Goal: Information Seeking & Learning: Check status

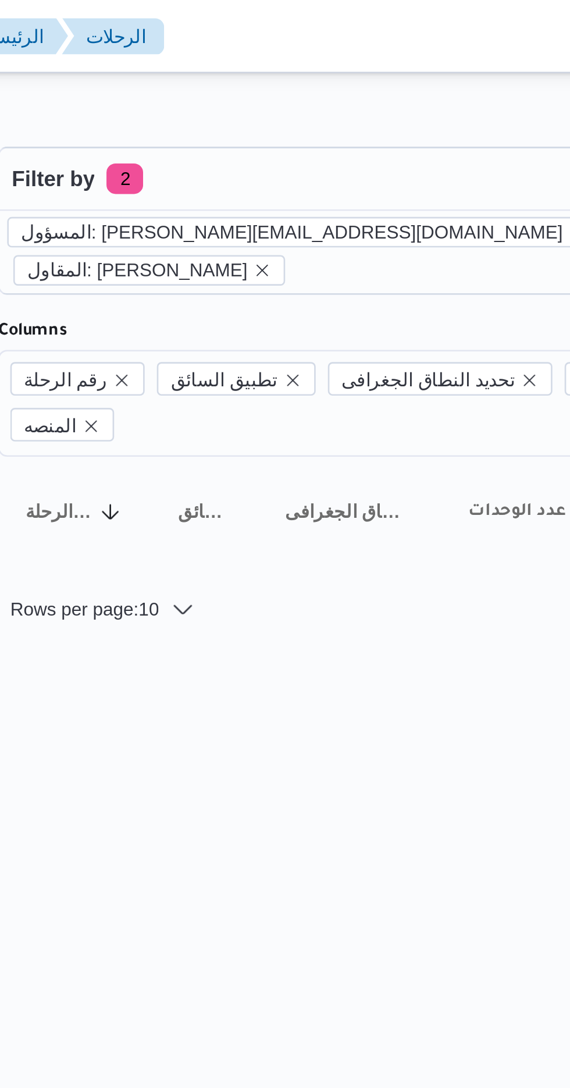
click at [369, 90] on icon "remove selected entity" at bounding box center [372, 88] width 7 height 7
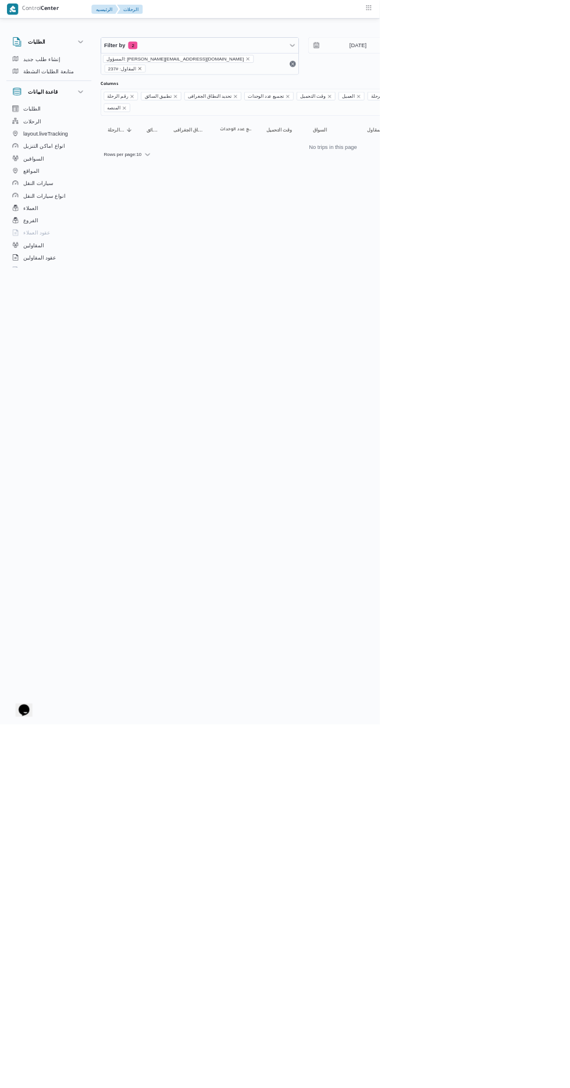
click at [213, 101] on icon "remove selected entity" at bounding box center [210, 103] width 5 height 5
click at [370, 88] on icon "remove selected entity" at bounding box center [372, 88] width 5 height 5
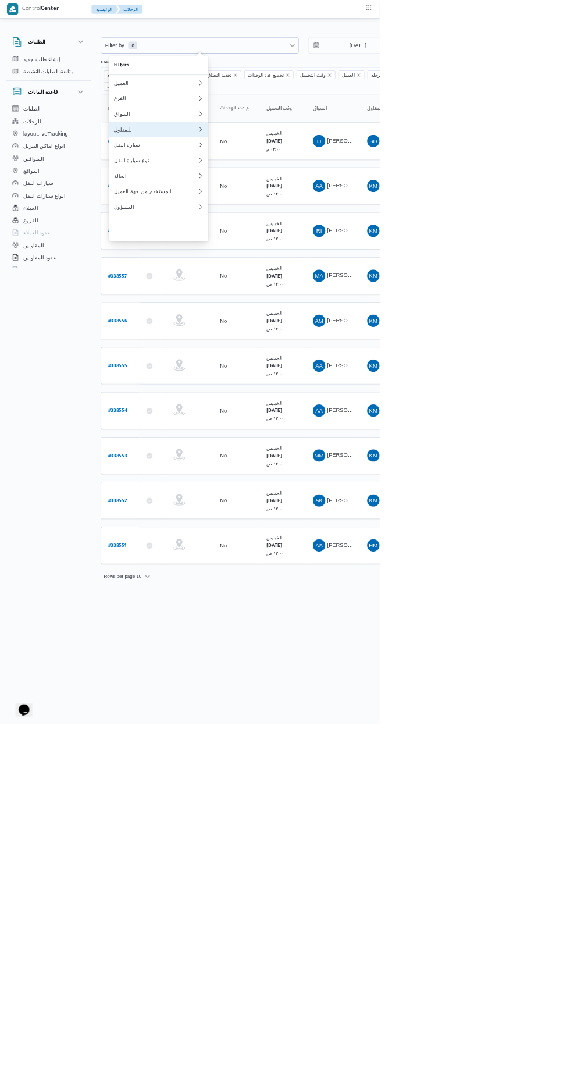
click at [247, 199] on div "المقاول" at bounding box center [231, 194] width 121 height 9
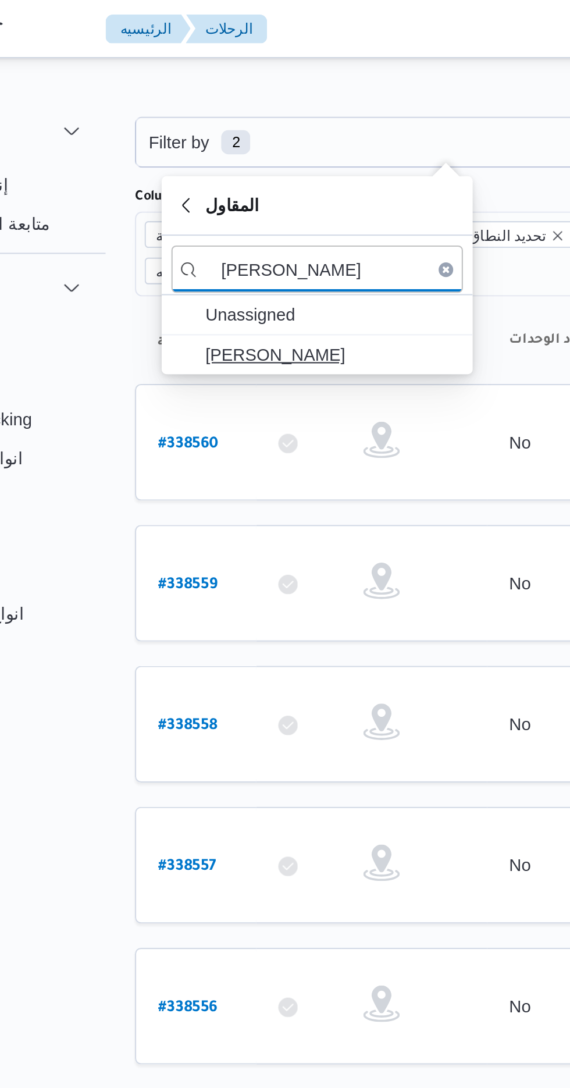
type input "[PERSON_NAME]"
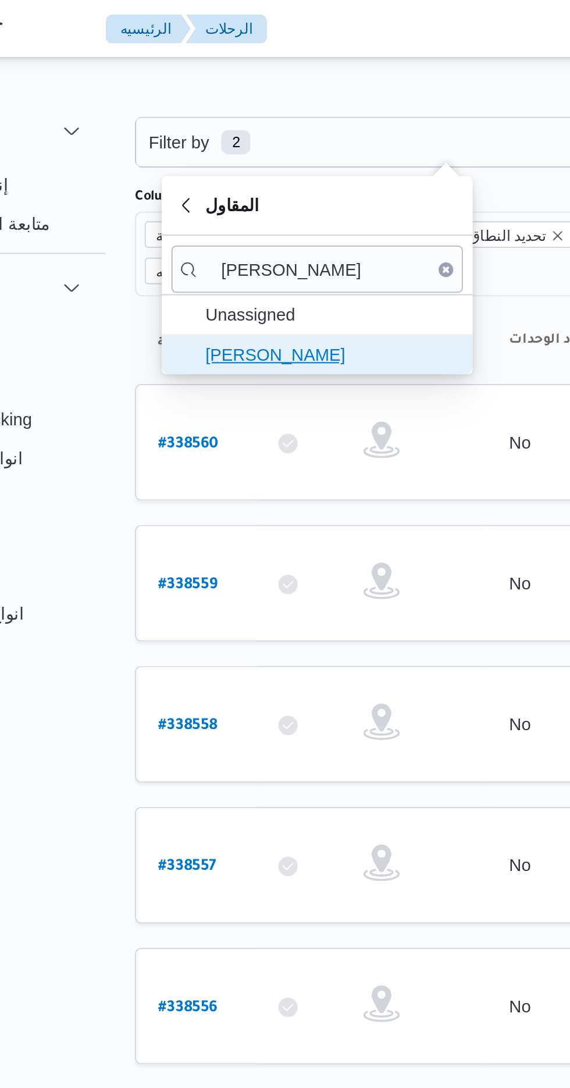
click at [270, 175] on span "[PERSON_NAME]" at bounding box center [245, 170] width 121 height 14
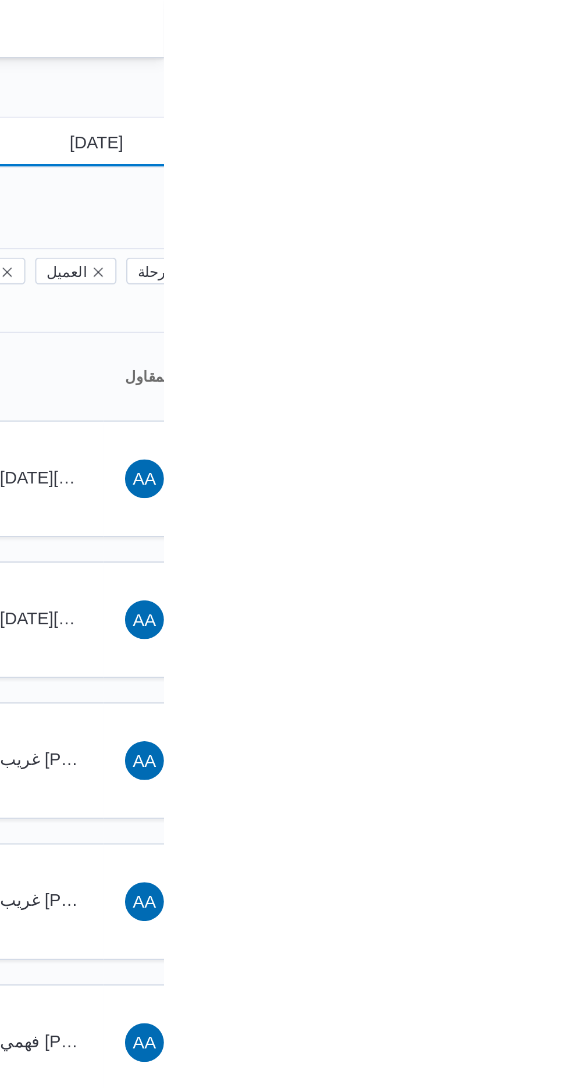
click at [550, 68] on input "[DATE]" at bounding box center [530, 67] width 132 height 23
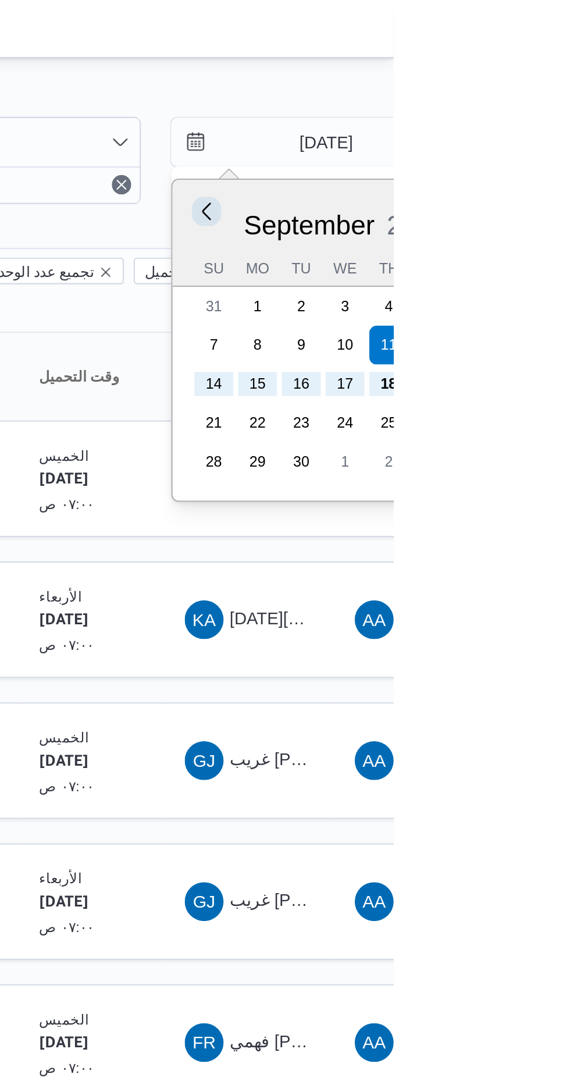
click at [477, 101] on button "Previous Month" at bounding box center [480, 100] width 11 height 11
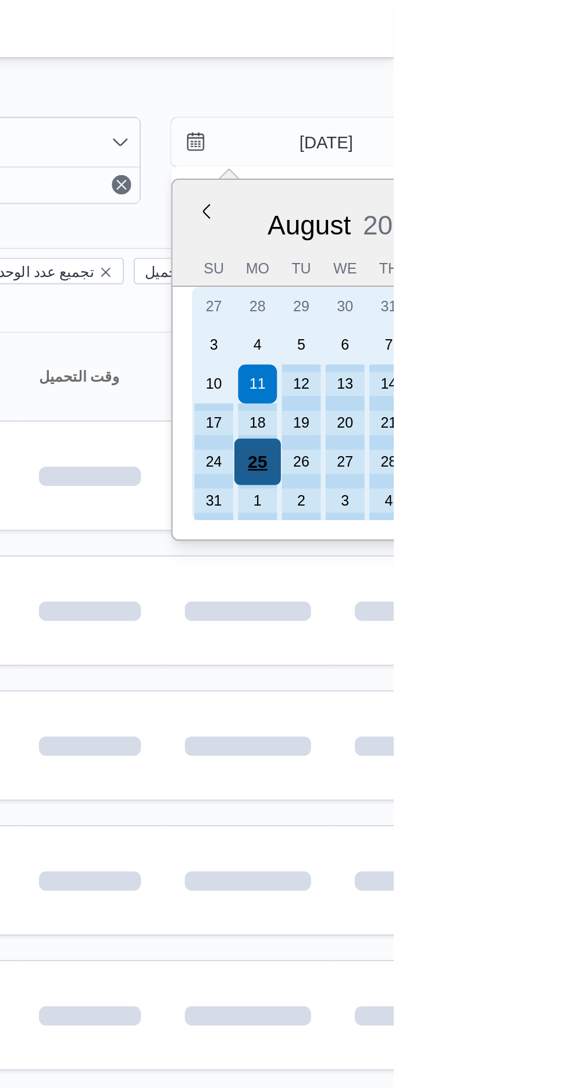
click at [506, 220] on div "25" at bounding box center [505, 221] width 22 height 22
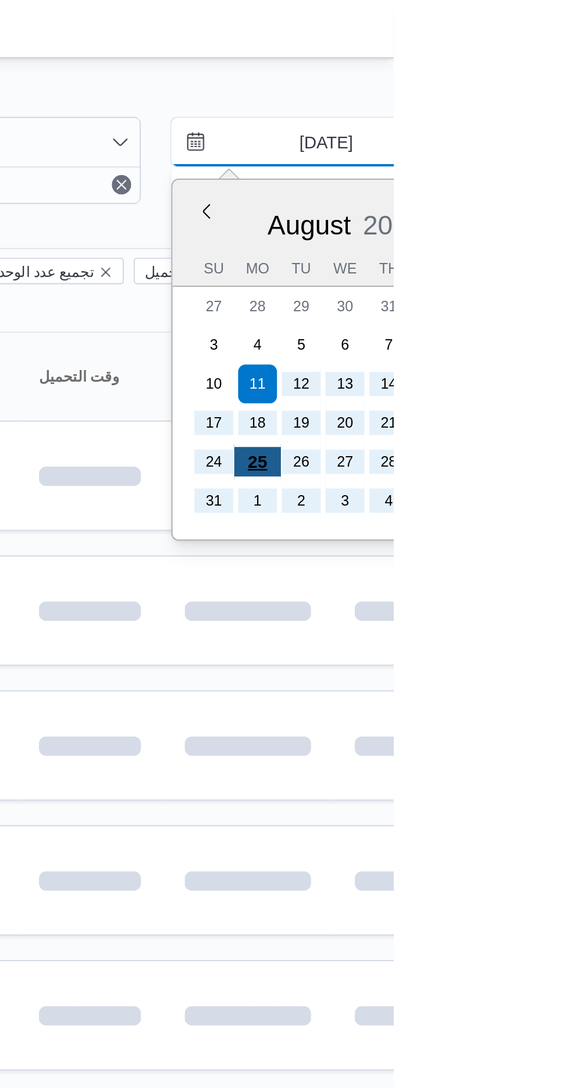
type input "[DATE]"
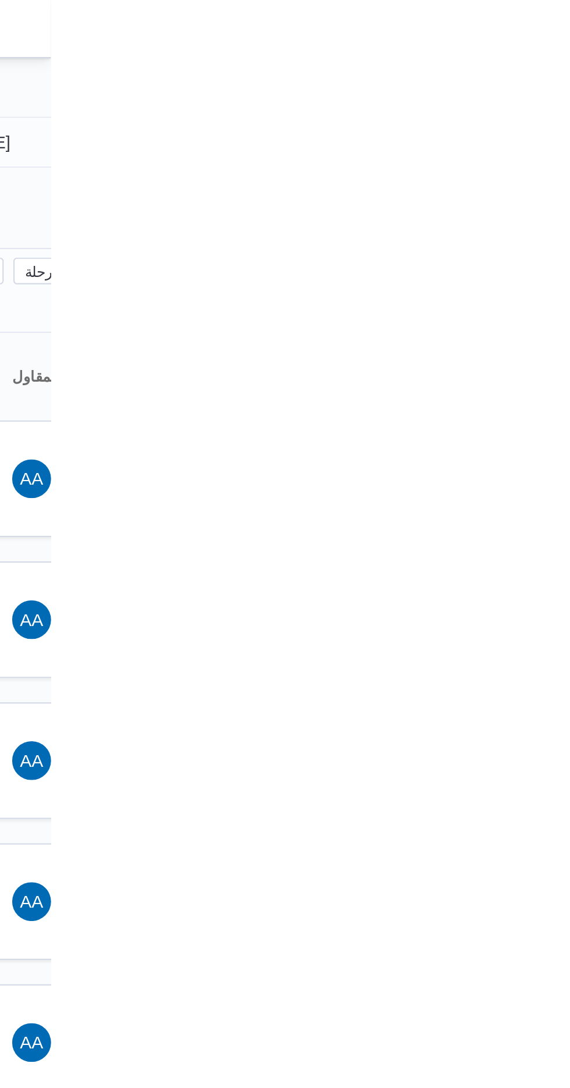
type input "[DATE]"
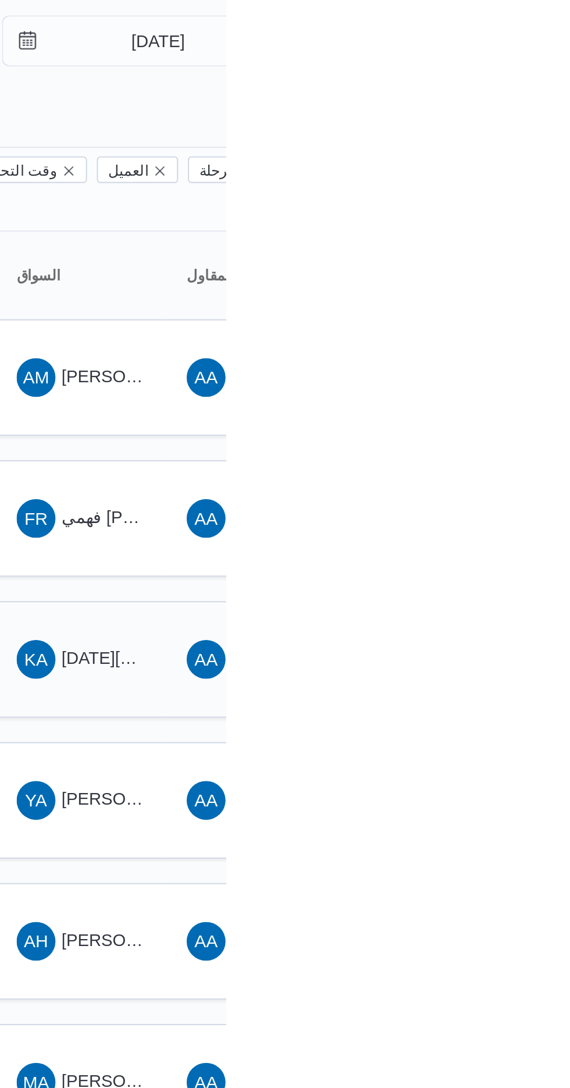
click at [512, 359] on span "[DATE][PERSON_NAME]" at bounding box center [538, 363] width 93 height 9
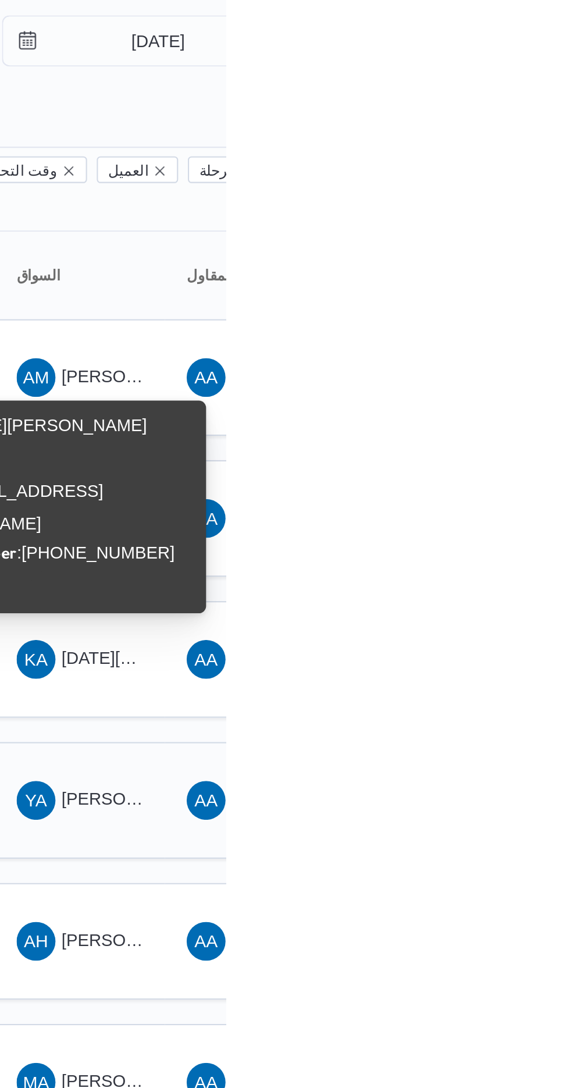
click at [513, 427] on span "[PERSON_NAME] [PERSON_NAME]" at bounding box center [560, 431] width 136 height 9
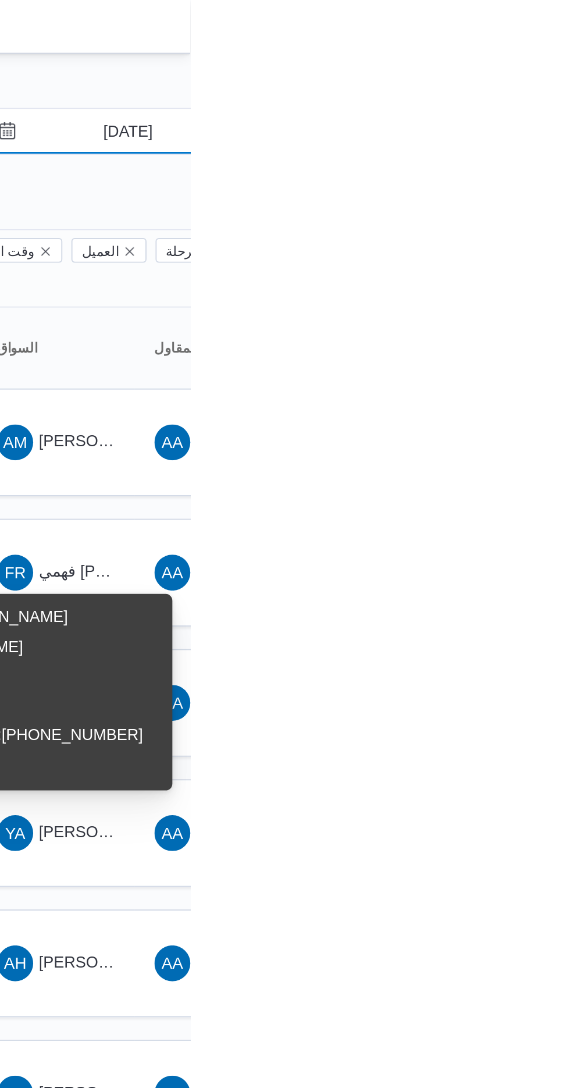
click at [532, 73] on input "[DATE]" at bounding box center [530, 67] width 132 height 23
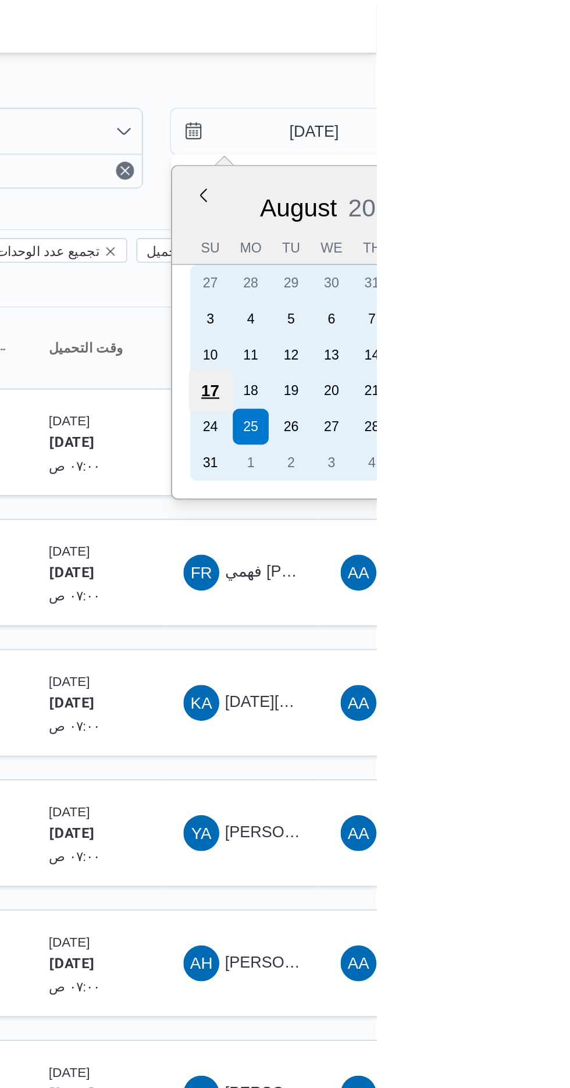
click at [487, 200] on div "17" at bounding box center [484, 202] width 22 height 22
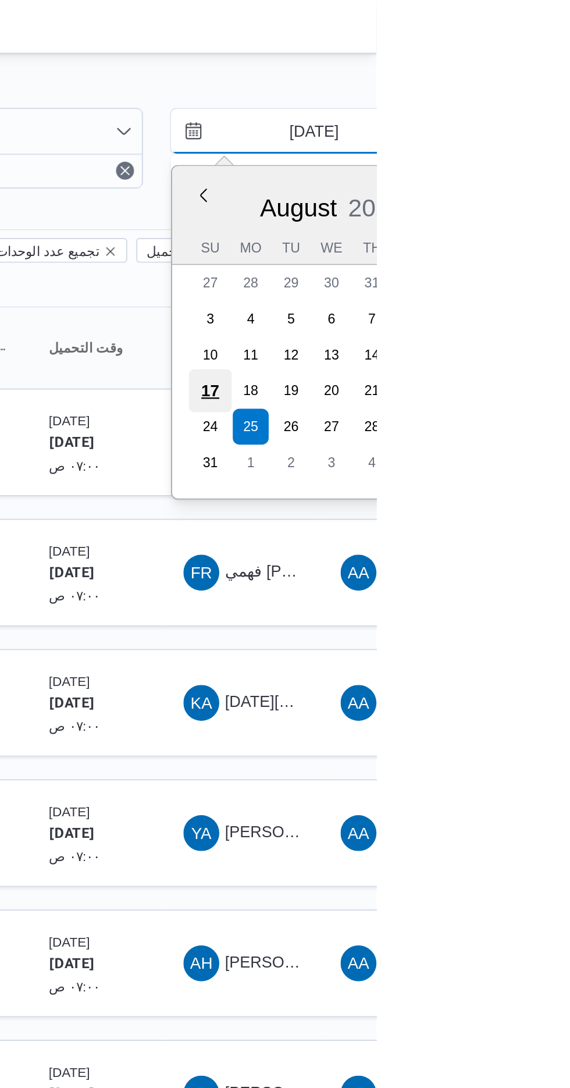
type input "17/8/2025"
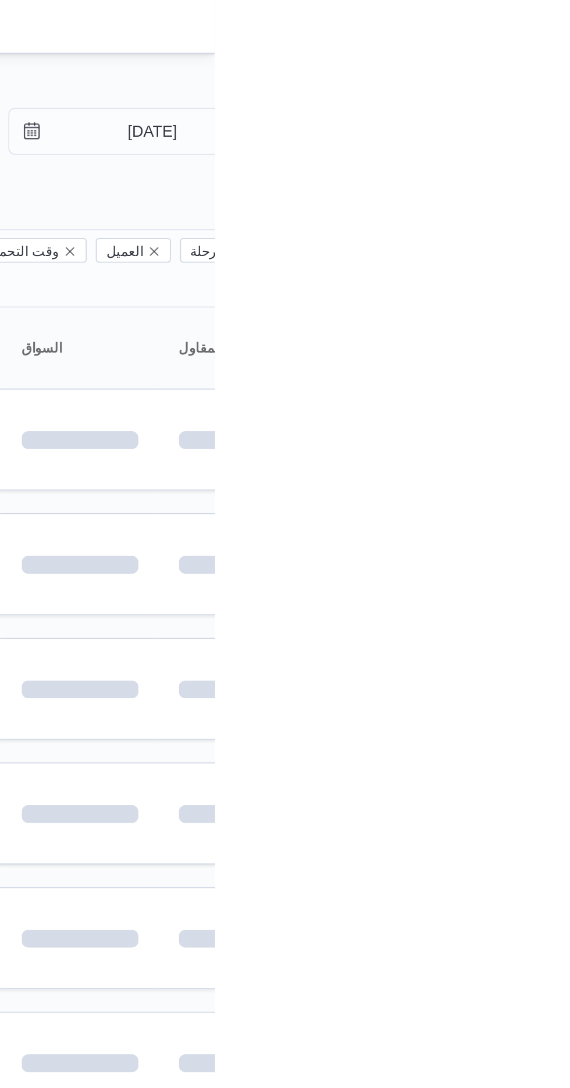
type input "17/8/2025"
